Goal: Task Accomplishment & Management: Manage account settings

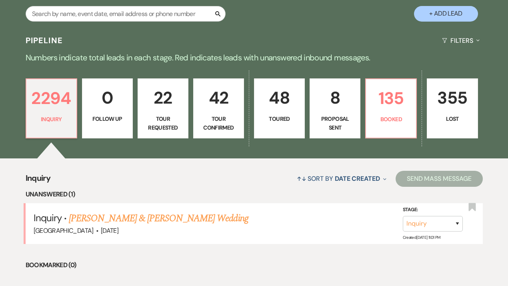
scroll to position [134, 0]
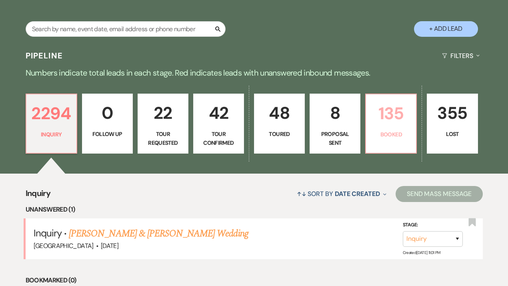
click at [387, 134] on p "Booked" at bounding box center [390, 134] width 40 height 9
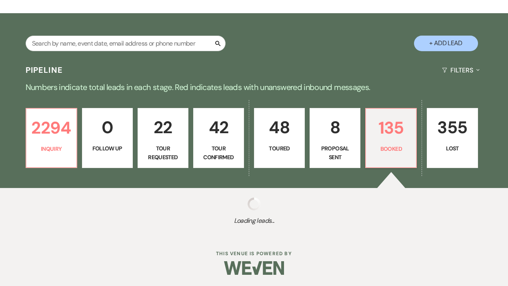
select select "7"
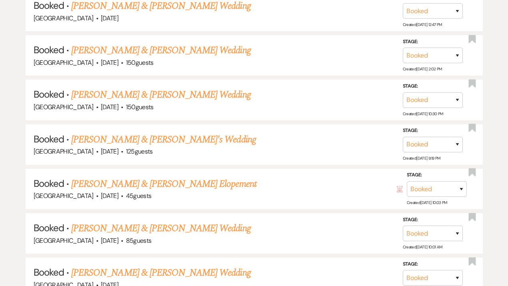
scroll to position [548, 0]
click at [163, 93] on link "[PERSON_NAME] & [PERSON_NAME] Wedding" at bounding box center [160, 94] width 179 height 14
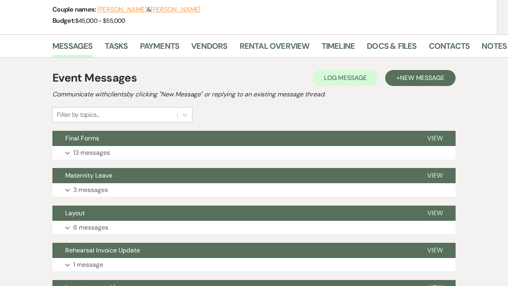
scroll to position [130, 0]
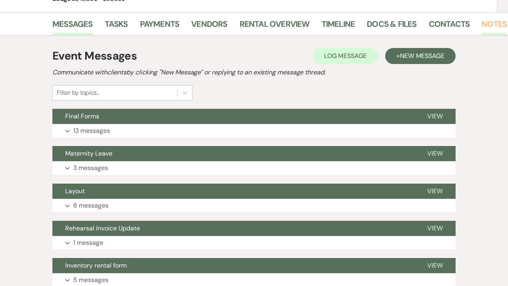
click at [481, 22] on link "Notes" at bounding box center [493, 27] width 25 height 18
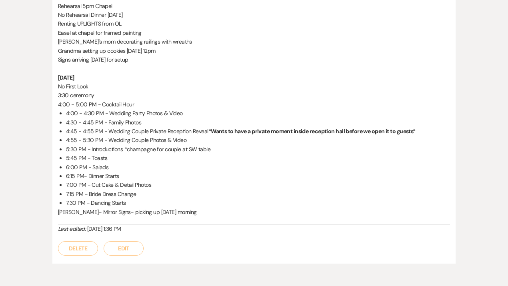
scroll to position [268, 0]
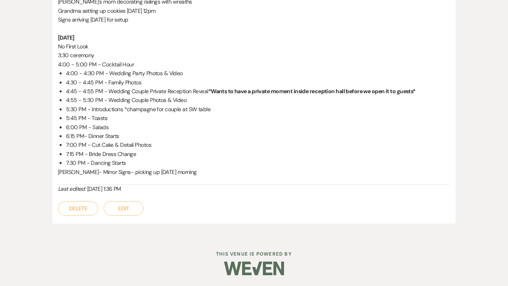
click at [120, 212] on button "Edit" at bounding box center [124, 208] width 40 height 14
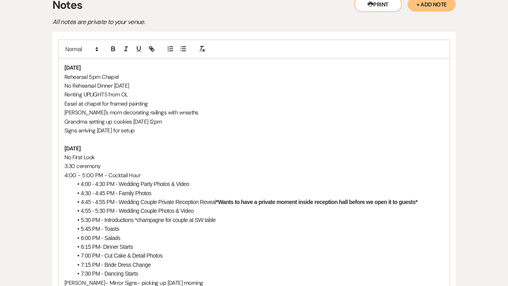
scroll to position [149, 0]
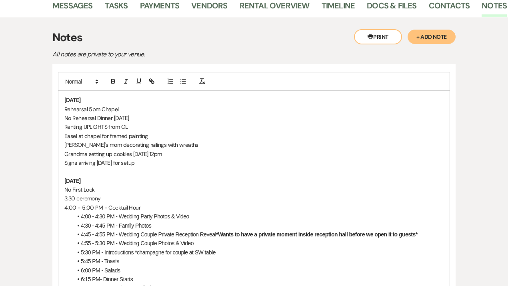
click at [127, 108] on p "Rehearsal 5pm Chapel" at bounding box center [253, 109] width 379 height 9
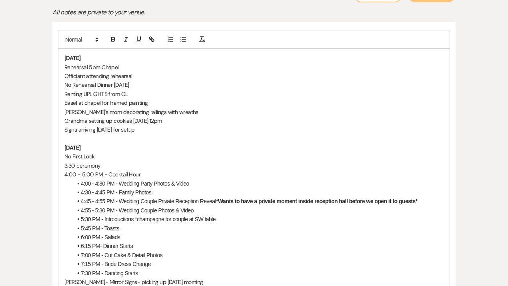
scroll to position [204, 0]
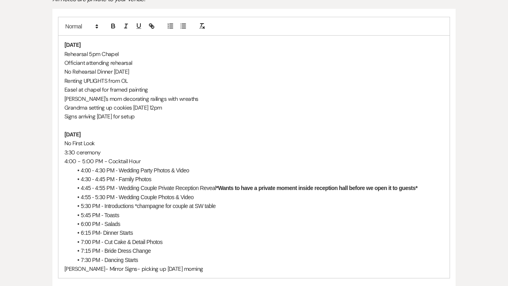
click at [163, 178] on li "4:30 - 4:45 PM - Family Photos" at bounding box center [257, 179] width 371 height 9
click at [203, 168] on li "4:00 - 4:30 PM - Wedding Party Photos & Video" at bounding box center [257, 170] width 371 height 9
click at [133, 81] on p "Renting UPLIGHTS from OL" at bounding box center [253, 80] width 379 height 9
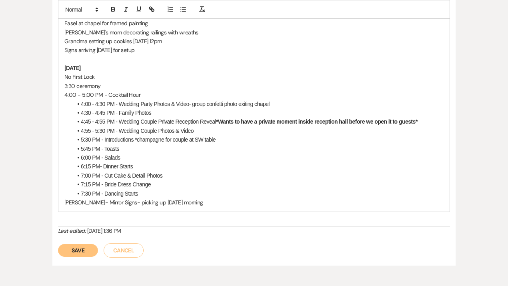
scroll to position [288, 0]
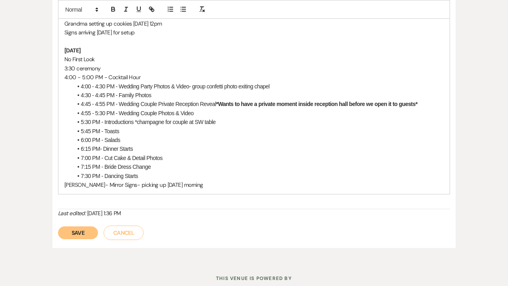
click at [92, 77] on p "4:00 - 5:00 PM - Cocktail Hour" at bounding box center [253, 77] width 379 height 9
click at [91, 121] on li "5:30 PM - Introductions *champagne for couple at SW table" at bounding box center [257, 121] width 371 height 9
click at [90, 131] on li "5:45 PM - Toasts" at bounding box center [257, 131] width 371 height 9
click at [127, 131] on li "5:50 PM - Toasts" at bounding box center [257, 131] width 371 height 9
click at [90, 139] on li "6:00 PM - Salads" at bounding box center [257, 139] width 371 height 9
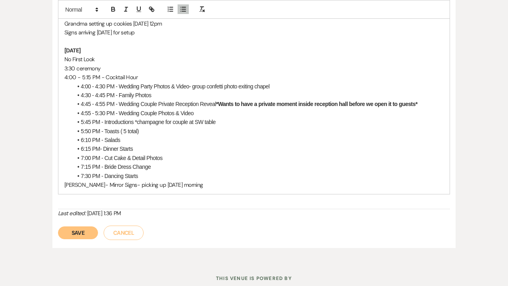
click at [121, 139] on li "6:10 PM - Salads" at bounding box center [257, 139] width 371 height 9
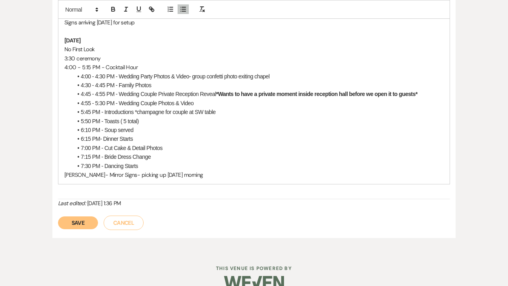
scroll to position [301, 0]
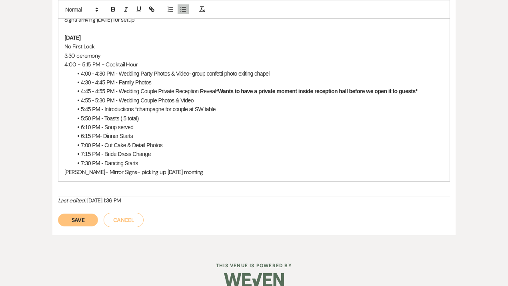
click at [78, 221] on button "Save" at bounding box center [78, 219] width 40 height 13
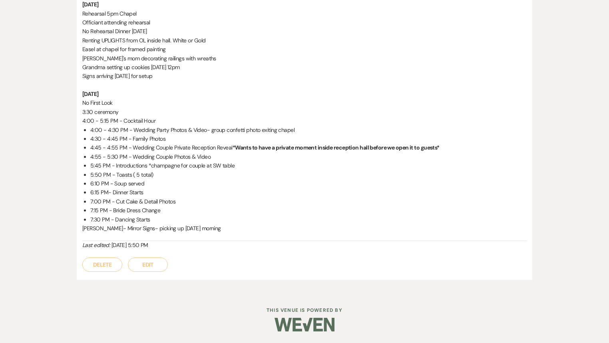
scroll to position [0, 0]
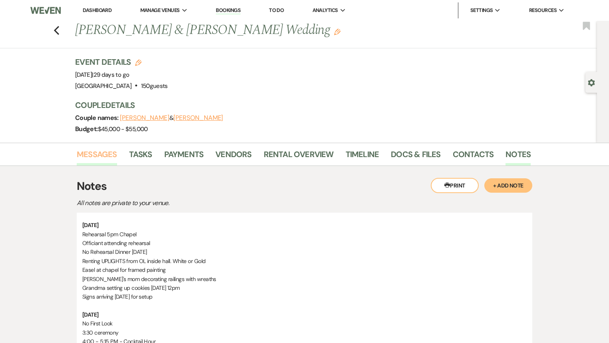
click at [99, 154] on link "Messages" at bounding box center [97, 157] width 40 height 18
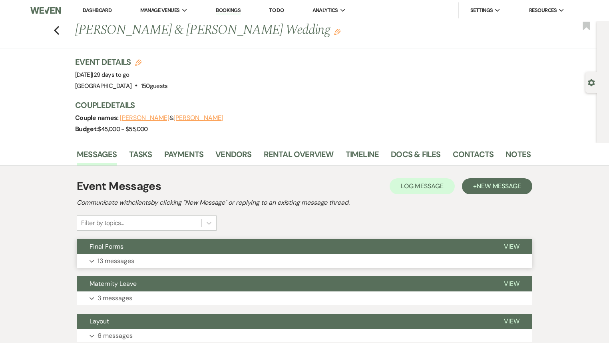
click at [284, 249] on button "Final Forms" at bounding box center [284, 246] width 414 height 15
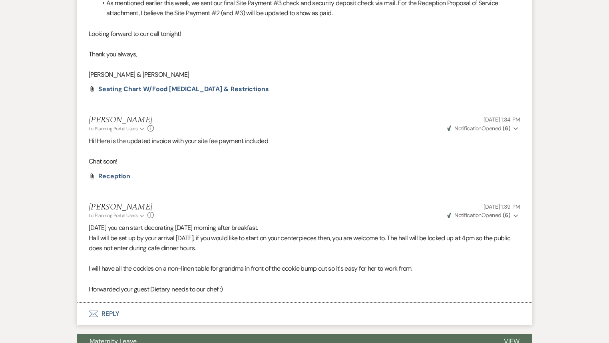
scroll to position [2596, 0]
click at [104, 285] on button "Envelope Reply" at bounding box center [305, 314] width 456 height 22
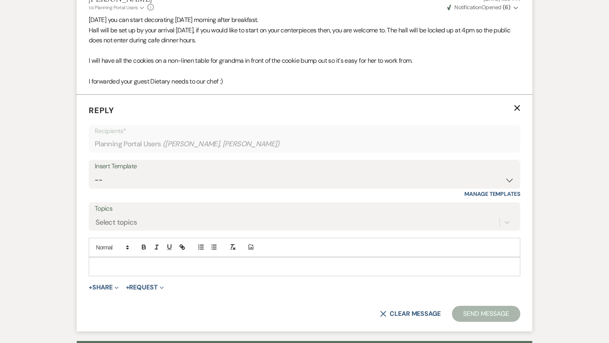
scroll to position [2814, 0]
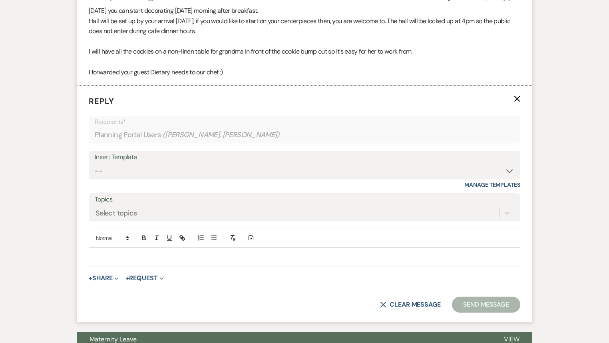
click at [110, 254] on div at bounding box center [304, 257] width 431 height 18
click at [105, 275] on button "+ Share Expand" at bounding box center [104, 278] width 30 height 6
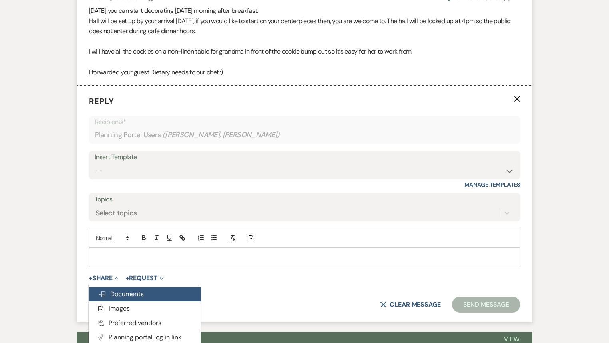
click at [115, 285] on span "Doc Upload Documents" at bounding box center [121, 294] width 46 height 8
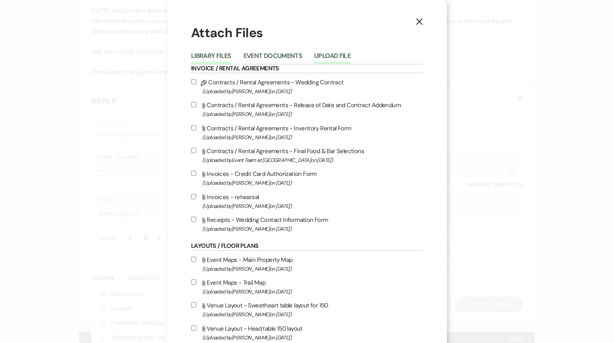
click at [325, 54] on button "Upload File" at bounding box center [332, 58] width 36 height 11
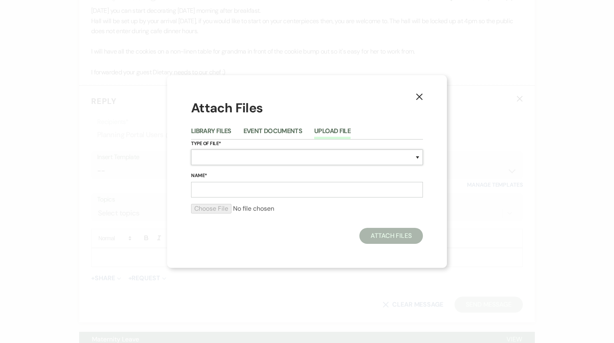
click at [208, 157] on select "Special Event Insurance Vendor Certificate of Insurance Contracts / Rental Agre…" at bounding box center [307, 157] width 232 height 16
select select "22"
click at [191, 149] on select "Special Event Insurance Vendor Certificate of Insurance Contracts / Rental Agre…" at bounding box center [307, 157] width 232 height 16
click at [219, 190] on input "Name*" at bounding box center [307, 190] width 232 height 16
type input "reception"
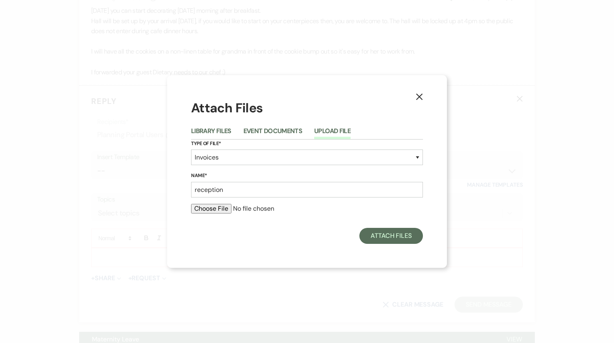
click at [205, 207] on input "file" at bounding box center [307, 209] width 232 height 10
type input "C:\fakepath\Reception.pdf"
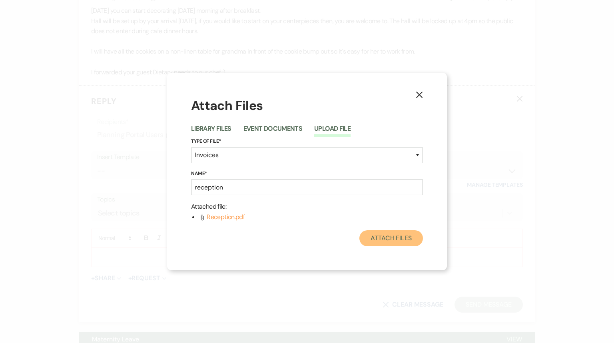
click at [379, 237] on button "Attach Files" at bounding box center [391, 238] width 64 height 16
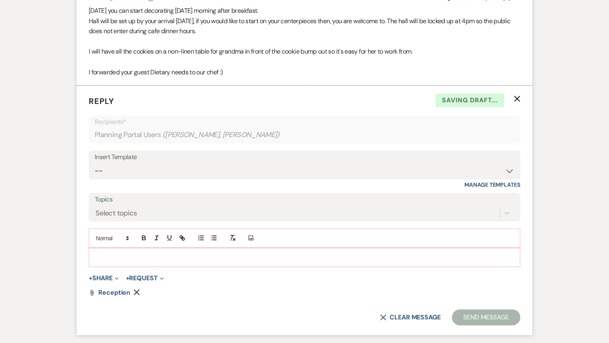
click at [266, 253] on p at bounding box center [304, 257] width 419 height 9
click at [462, 285] on button "Send Message" at bounding box center [486, 317] width 68 height 16
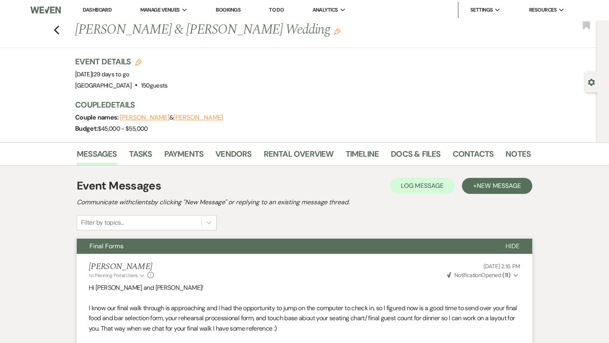
scroll to position [0, 0]
click at [401, 161] on link "Docs & Files" at bounding box center [416, 157] width 50 height 18
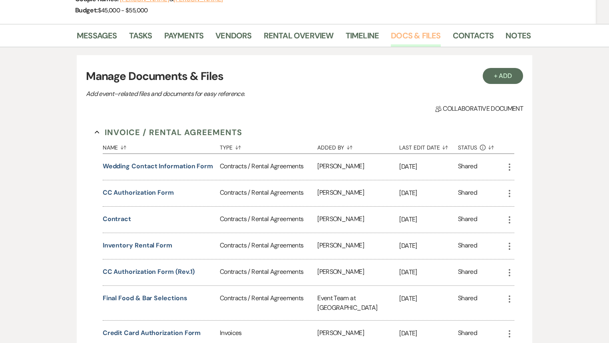
scroll to position [119, 0]
click at [117, 216] on button "contract" at bounding box center [117, 219] width 28 height 10
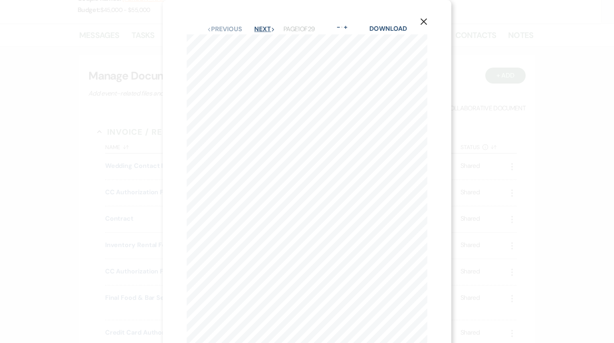
click at [264, 30] on button "Next Next" at bounding box center [264, 29] width 21 height 6
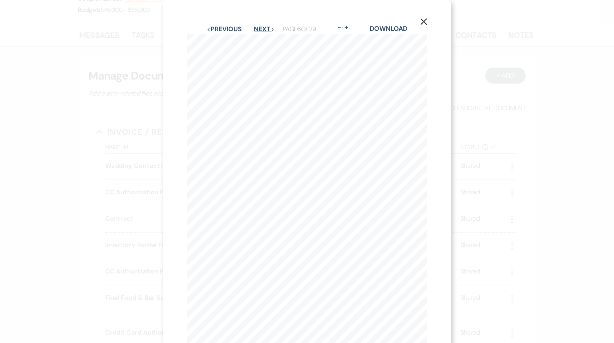
click at [264, 30] on button "Next Next" at bounding box center [264, 29] width 21 height 6
click at [264, 30] on button "Next Next" at bounding box center [263, 29] width 21 height 6
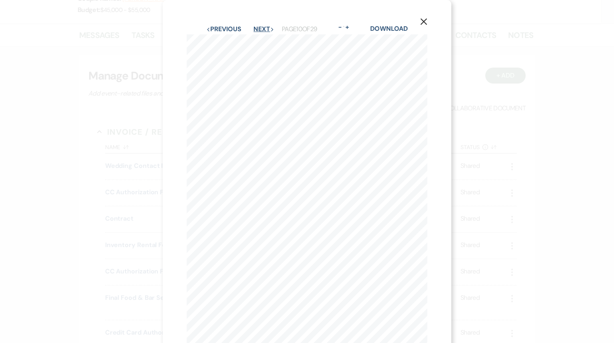
click at [264, 30] on button "Next Next" at bounding box center [263, 29] width 21 height 6
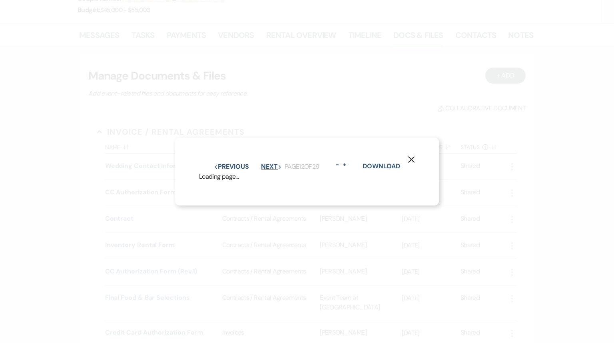
click at [264, 163] on button "Next Next" at bounding box center [271, 166] width 21 height 6
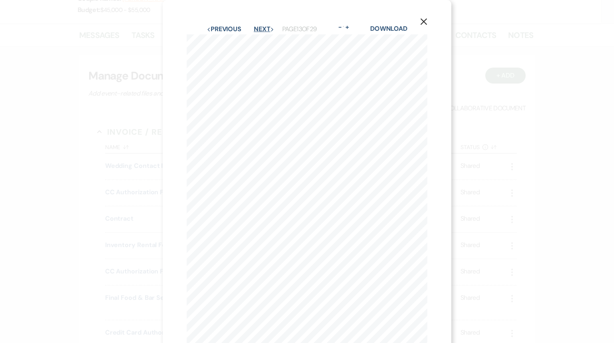
click at [264, 30] on button "Next Next" at bounding box center [264, 29] width 21 height 6
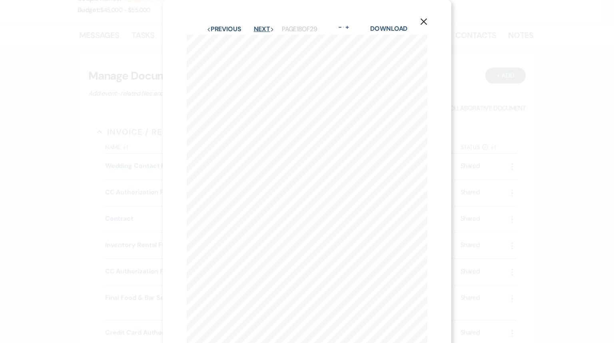
click at [264, 30] on button "Next Next" at bounding box center [264, 29] width 21 height 6
click at [264, 30] on button "Next Next" at bounding box center [263, 29] width 21 height 6
click at [264, 30] on button "Next Next" at bounding box center [264, 29] width 21 height 6
click at [264, 30] on button "Next Next" at bounding box center [263, 29] width 21 height 6
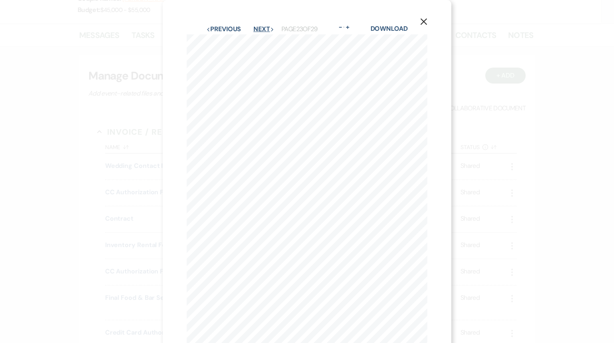
click at [264, 30] on button "Next Next" at bounding box center [263, 29] width 21 height 6
click at [424, 23] on use "button" at bounding box center [423, 21] width 6 height 6
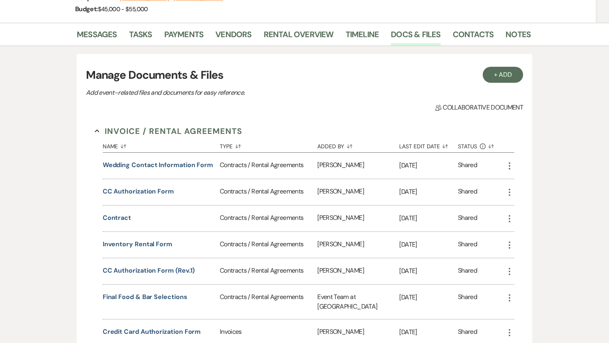
scroll to position [124, 0]
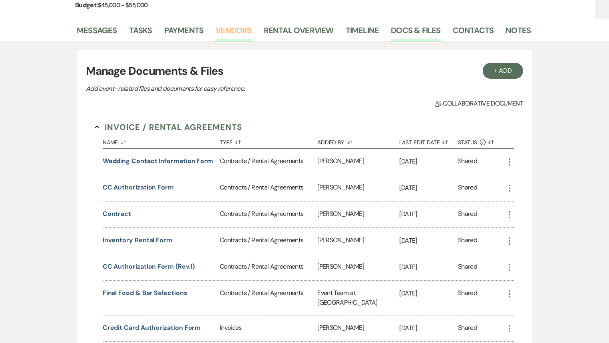
click at [222, 30] on link "Vendors" at bounding box center [233, 33] width 36 height 18
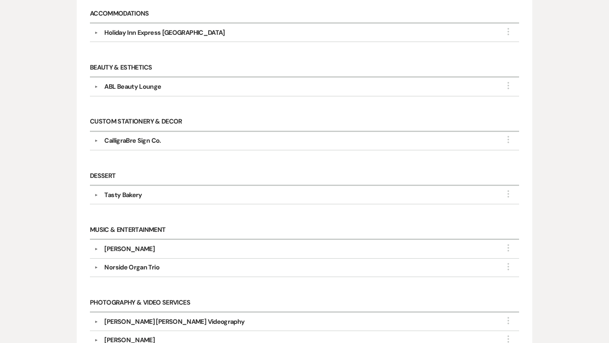
scroll to position [223, 0]
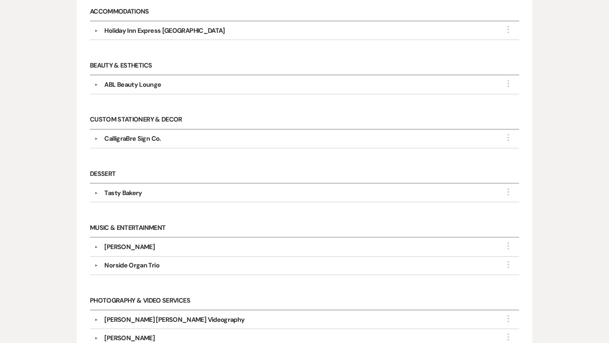
click at [119, 243] on div "[PERSON_NAME]" at bounding box center [129, 247] width 50 height 10
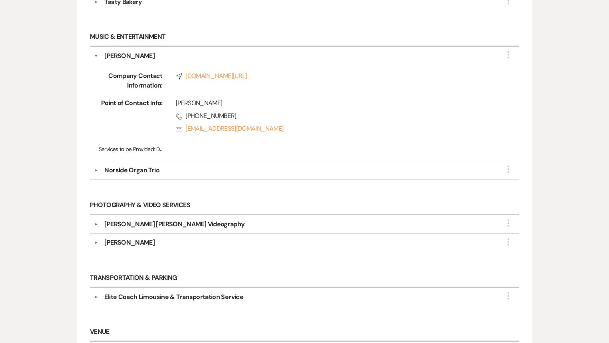
scroll to position [413, 0]
click at [116, 171] on div "Norside Organ Trio" at bounding box center [131, 171] width 55 height 10
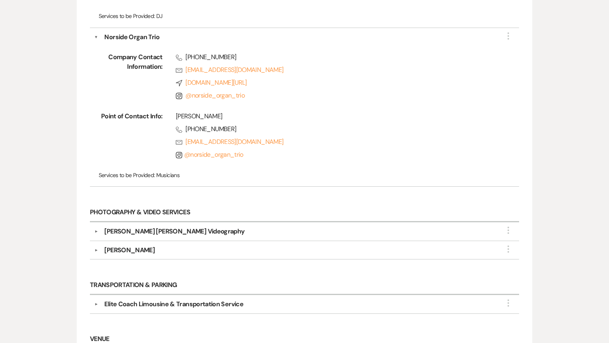
scroll to position [548, 0]
click at [173, 230] on div "[PERSON_NAME] [PERSON_NAME] Videography" at bounding box center [174, 231] width 140 height 10
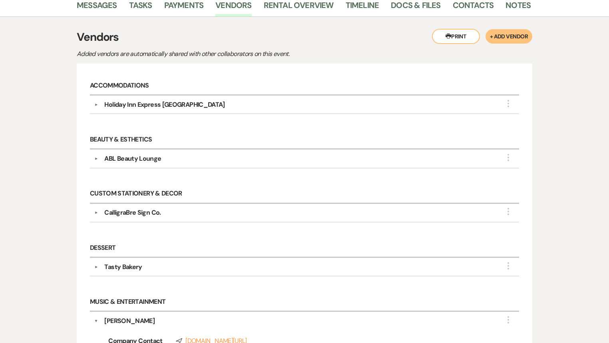
scroll to position [142, 0]
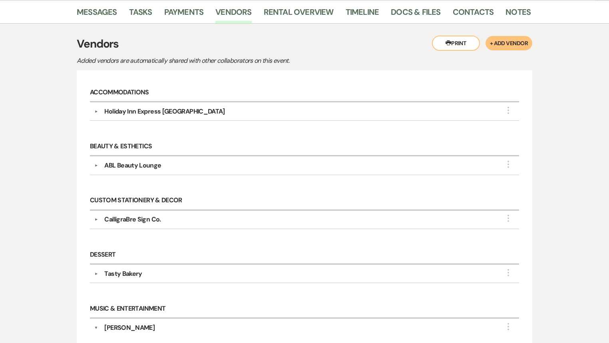
click at [110, 277] on div "Tasty Bakery" at bounding box center [123, 274] width 38 height 10
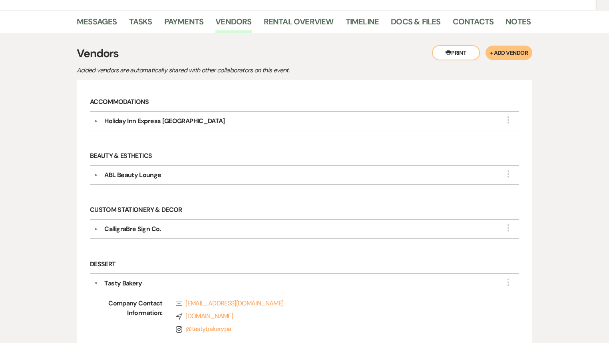
scroll to position [0, 0]
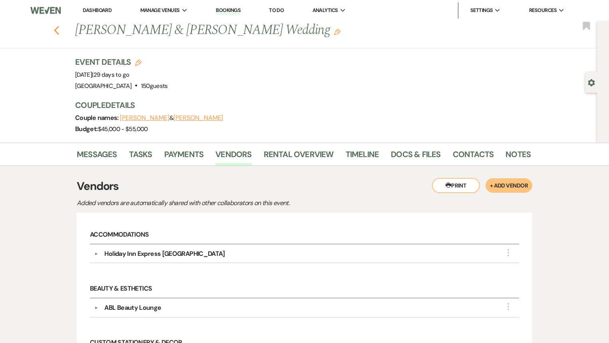
click at [60, 32] on icon "Previous" at bounding box center [57, 31] width 6 height 10
select select "7"
